Goal: Information Seeking & Learning: Check status

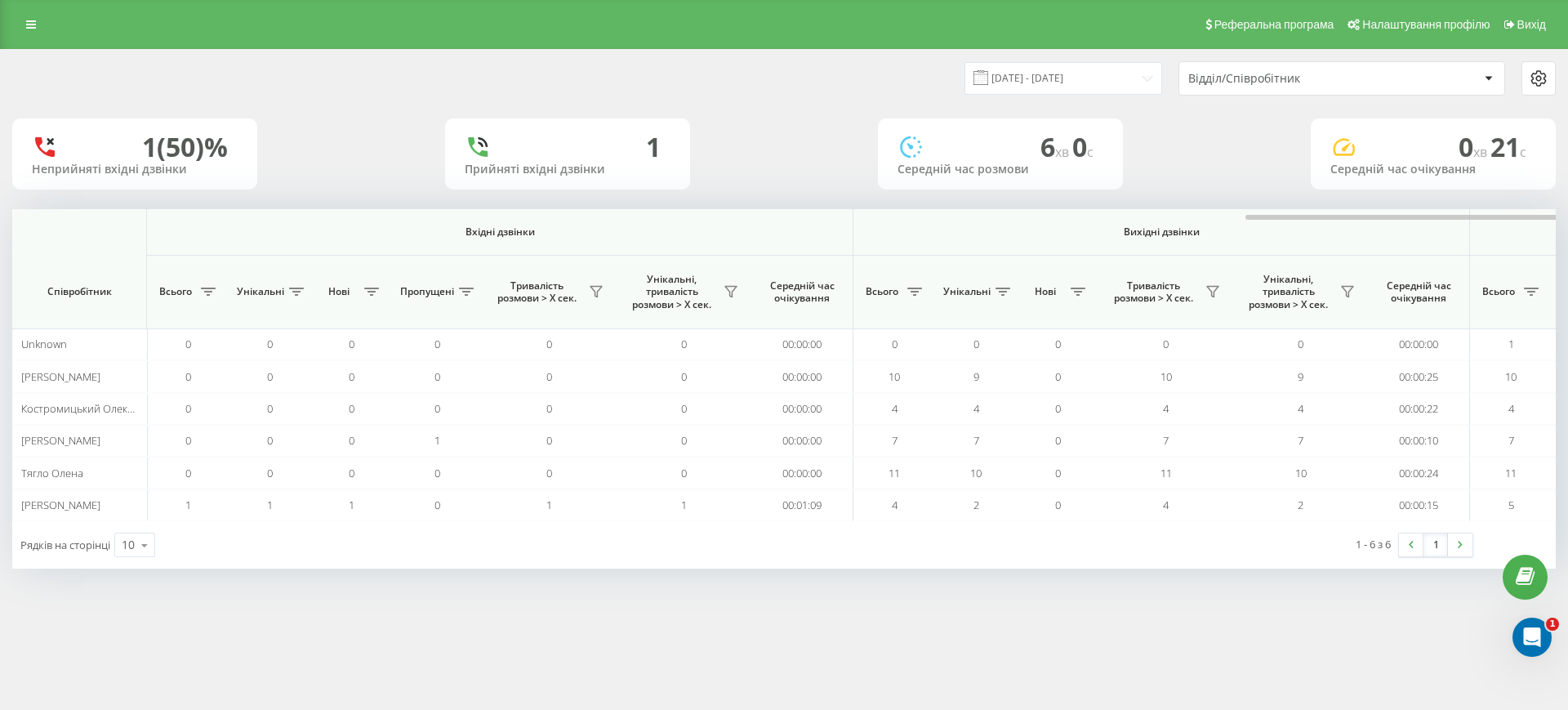
scroll to position [0, 735]
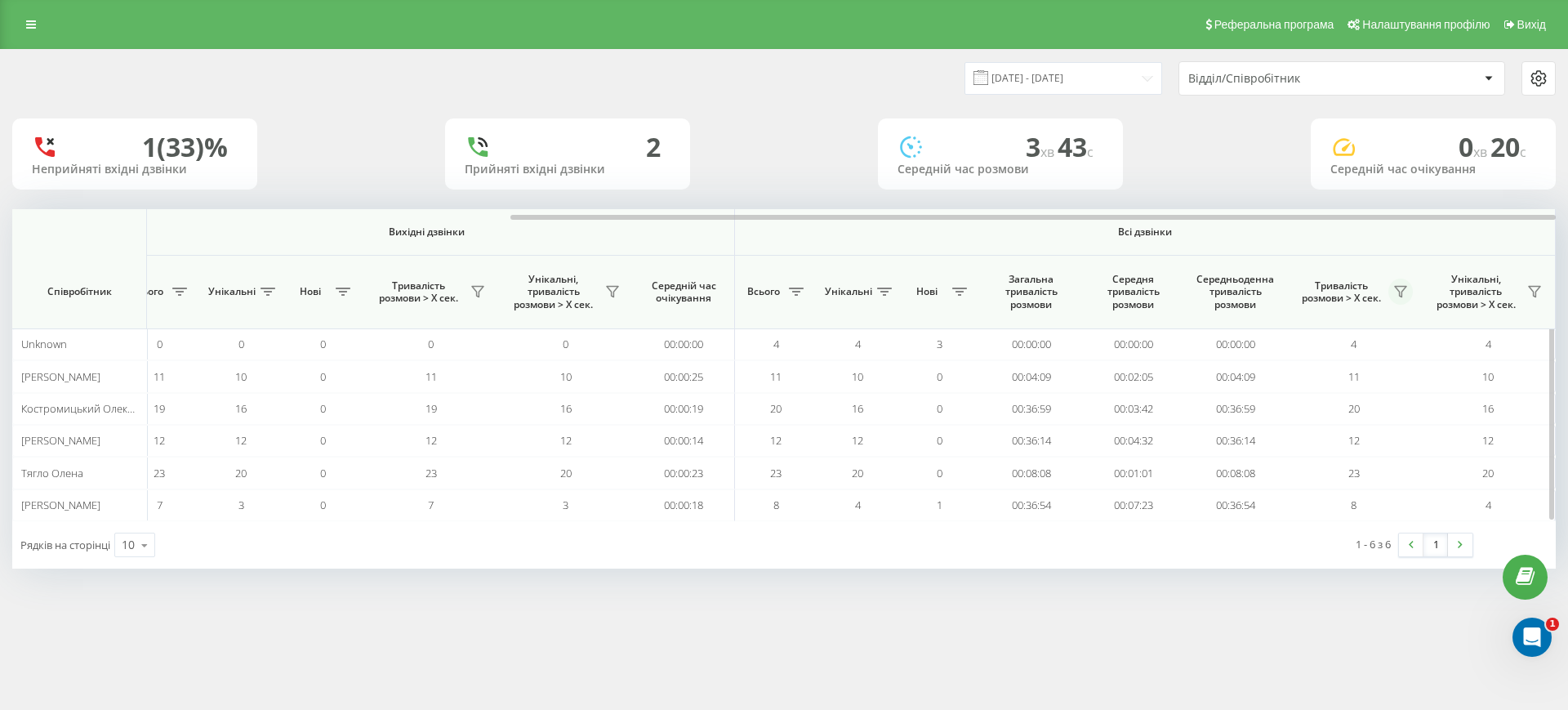
click at [1408, 289] on button at bounding box center [1400, 291] width 24 height 26
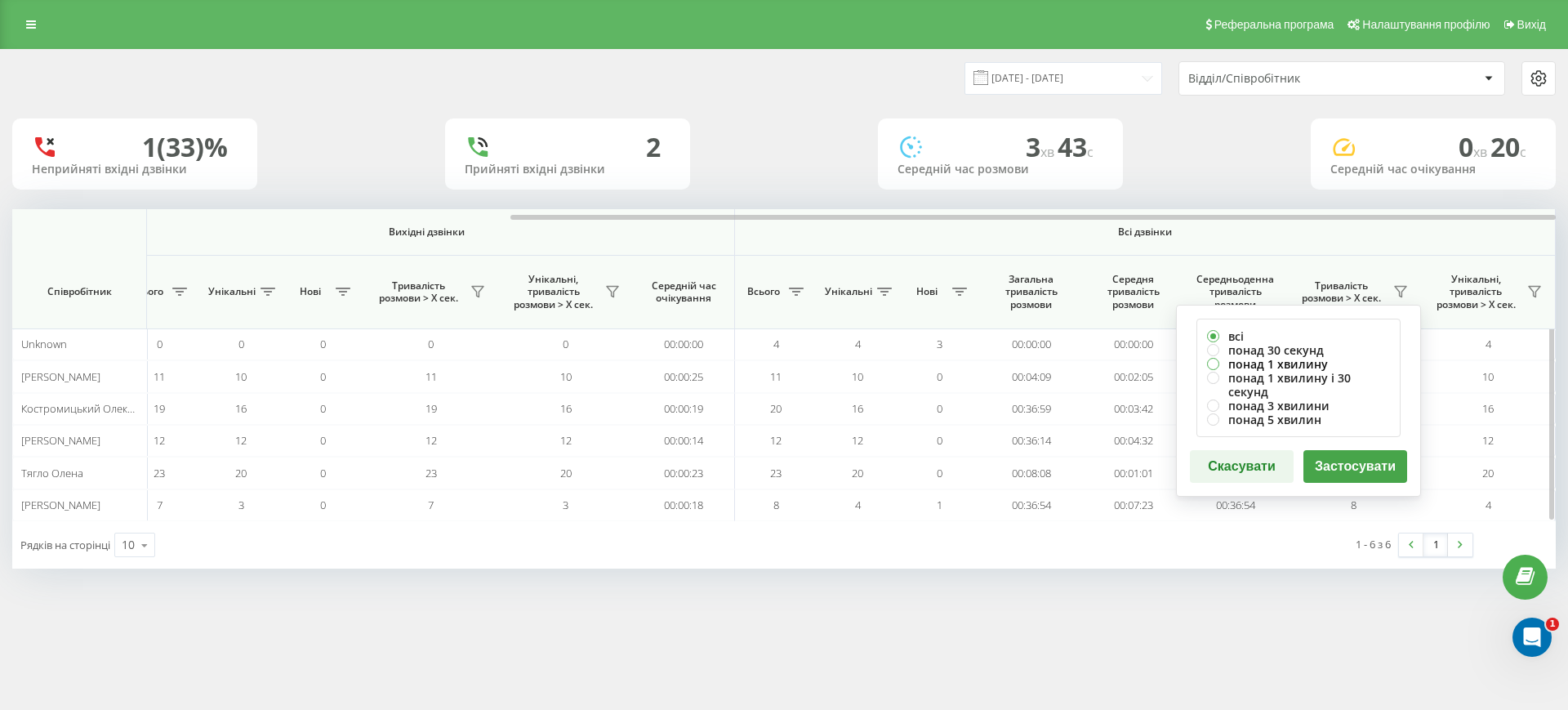
click at [1300, 362] on label "понад 1 хвилину" at bounding box center [1298, 364] width 183 height 14
radio input "true"
click at [1334, 452] on button "Застосувати" at bounding box center [1355, 466] width 103 height 32
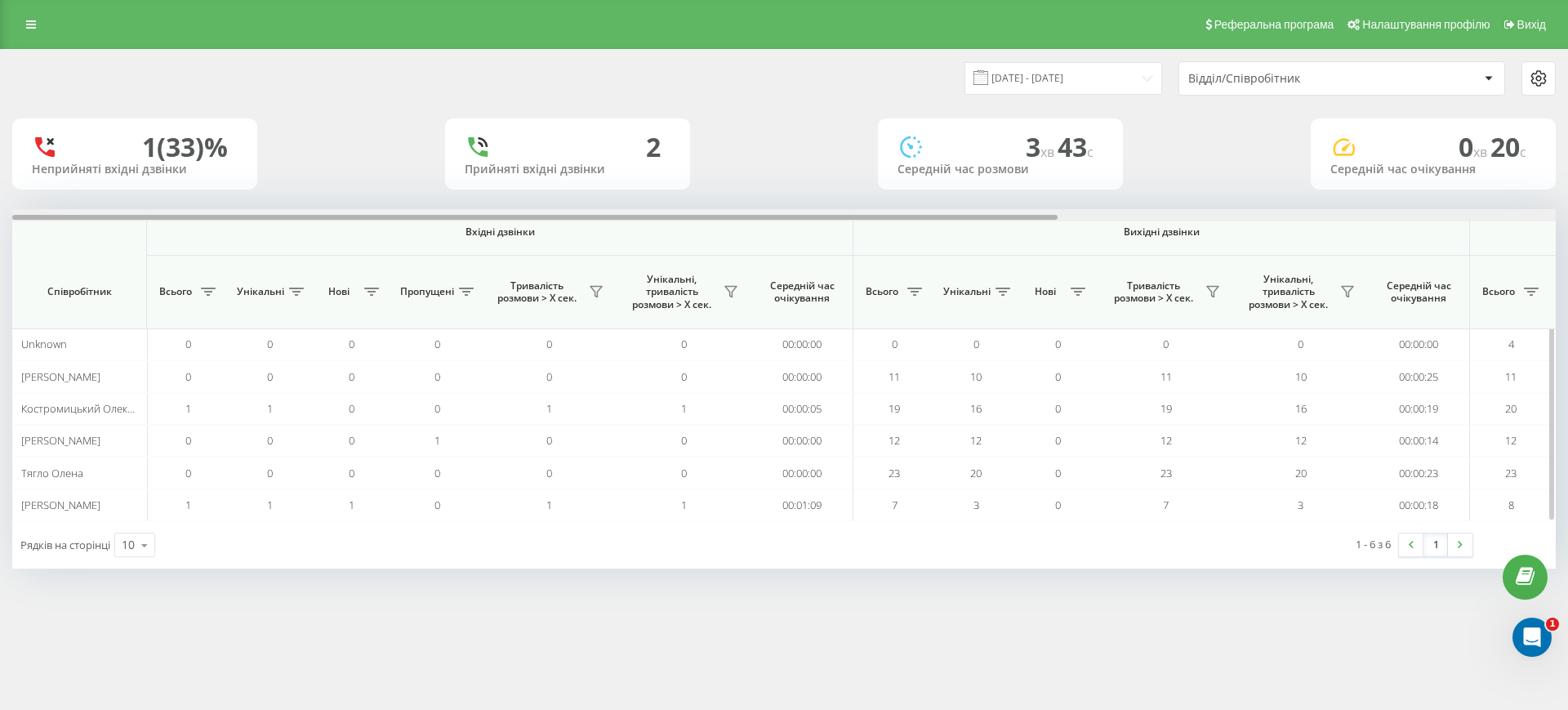
click at [1361, 214] on div at bounding box center [784, 215] width 1544 height 13
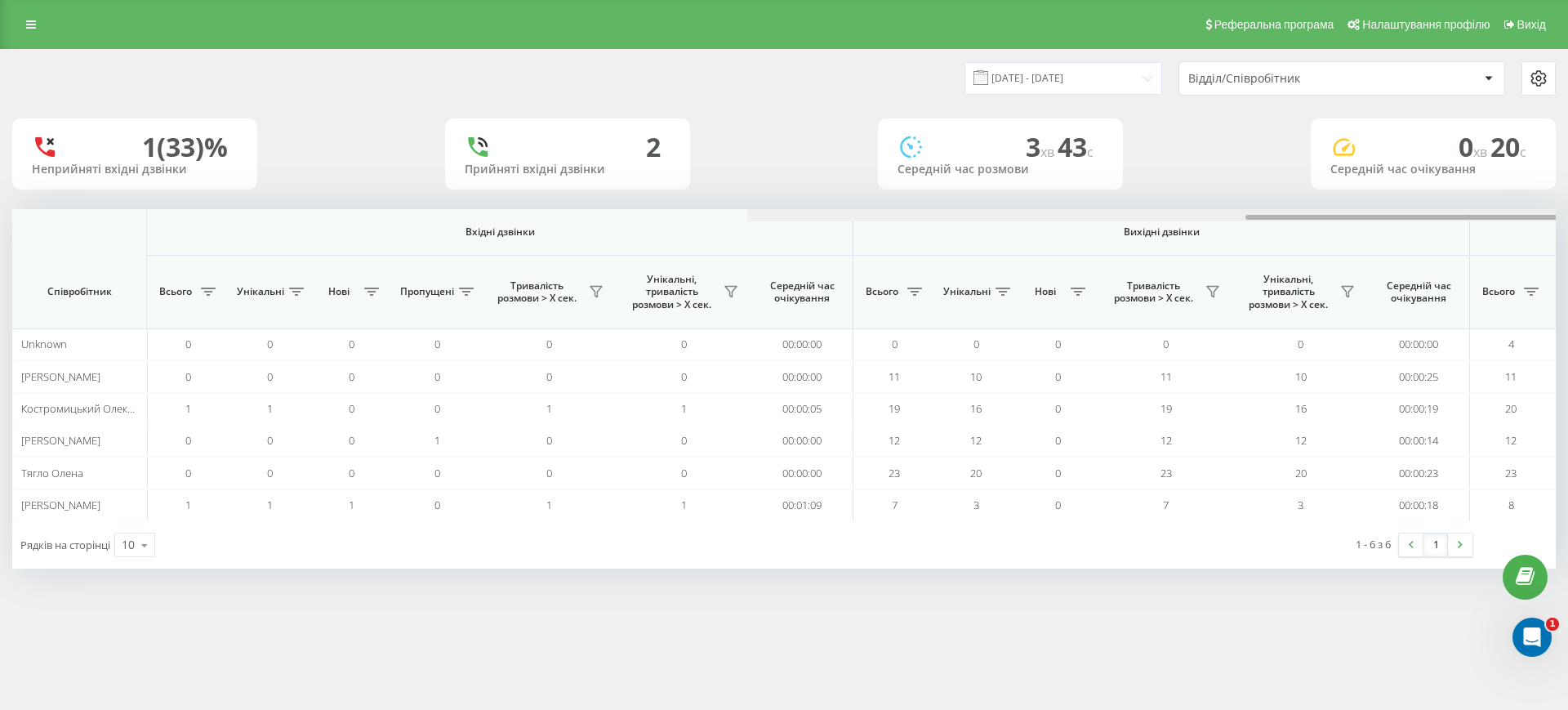
scroll to position [0, 735]
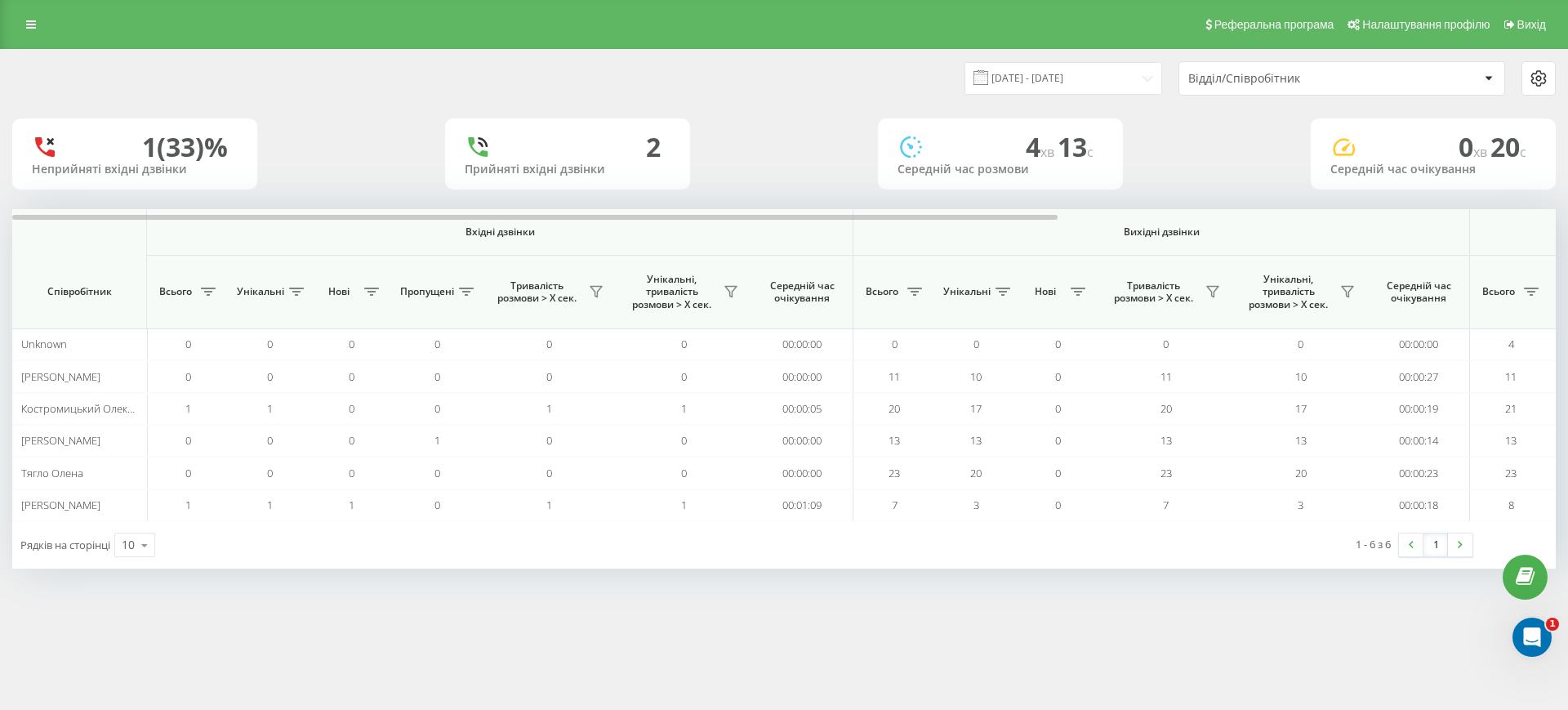
click at [1356, 210] on div at bounding box center [784, 215] width 1544 height 13
